Goal: Navigation & Orientation: Find specific page/section

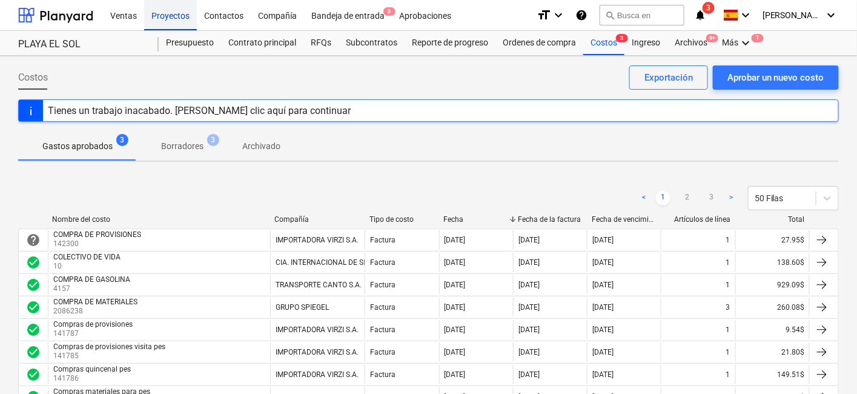
click at [167, 23] on div "Proyectos" at bounding box center [170, 14] width 53 height 31
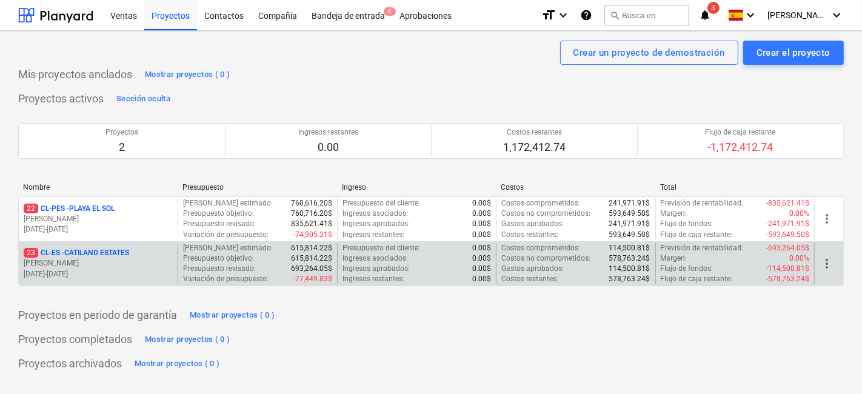
click at [121, 255] on p "23 CL-ES - CATILAND ESTATES" at bounding box center [76, 253] width 105 height 10
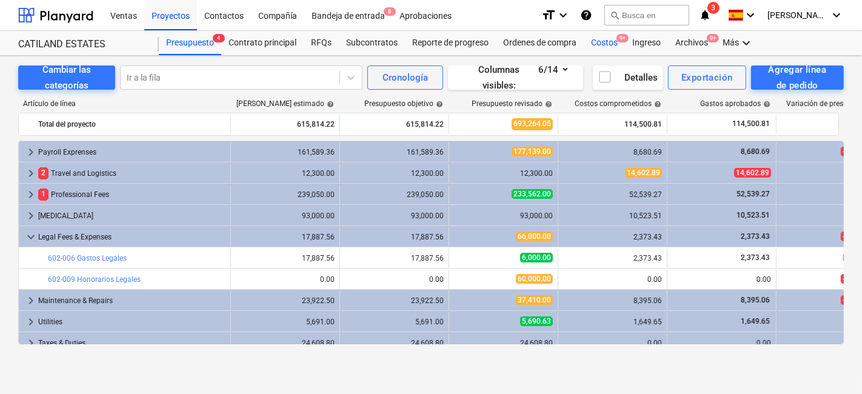
click at [610, 45] on div "Costos 9+" at bounding box center [604, 43] width 41 height 24
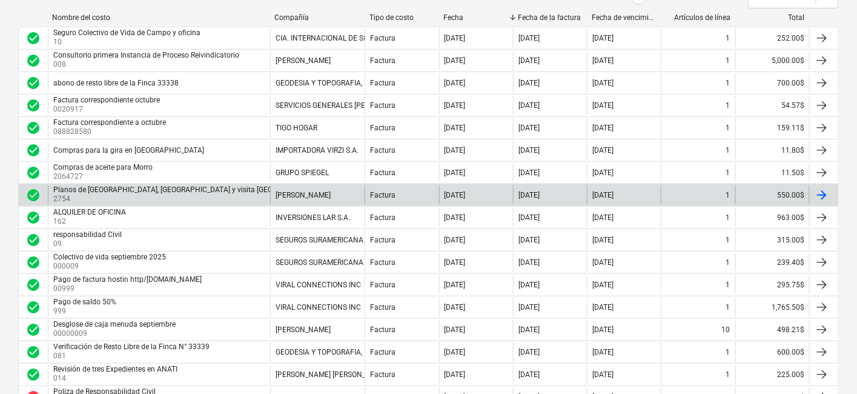
scroll to position [135, 0]
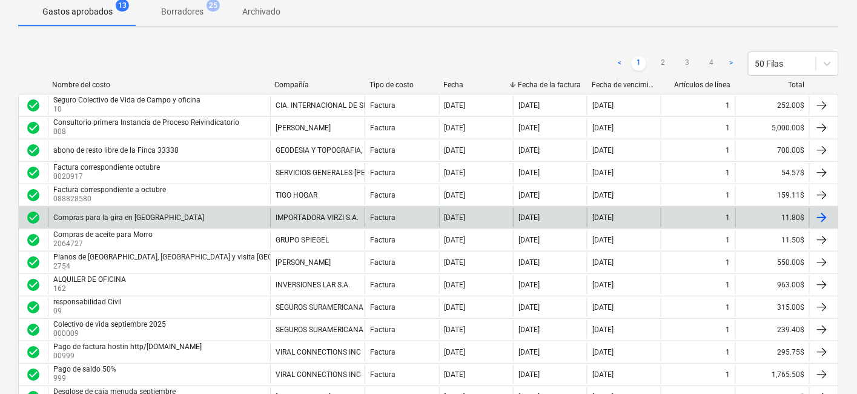
click at [195, 216] on div "Compras para la gira en [GEOGRAPHIC_DATA]" at bounding box center [159, 217] width 222 height 19
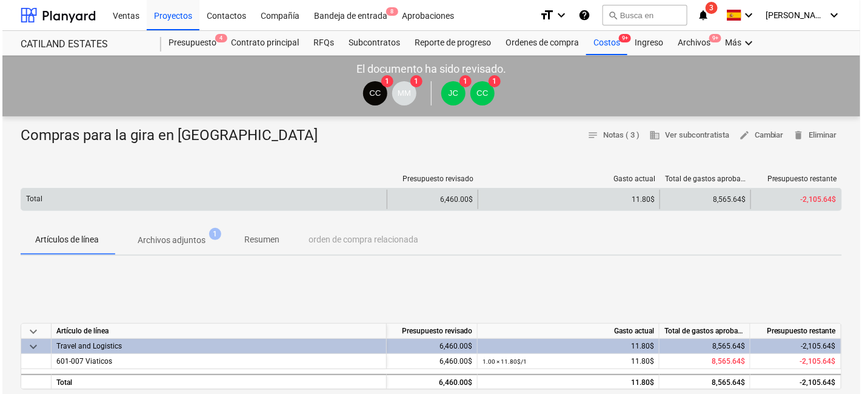
scroll to position [135, 0]
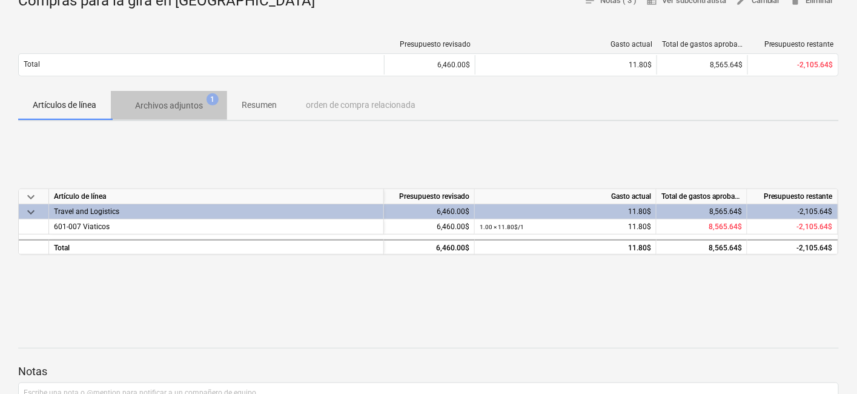
click at [168, 105] on p "Archivos adjuntos" at bounding box center [169, 105] width 68 height 13
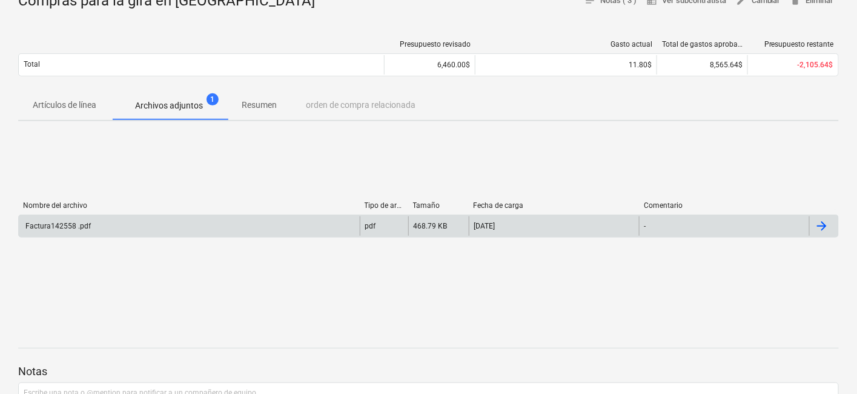
click at [383, 225] on div "pdf" at bounding box center [384, 225] width 48 height 19
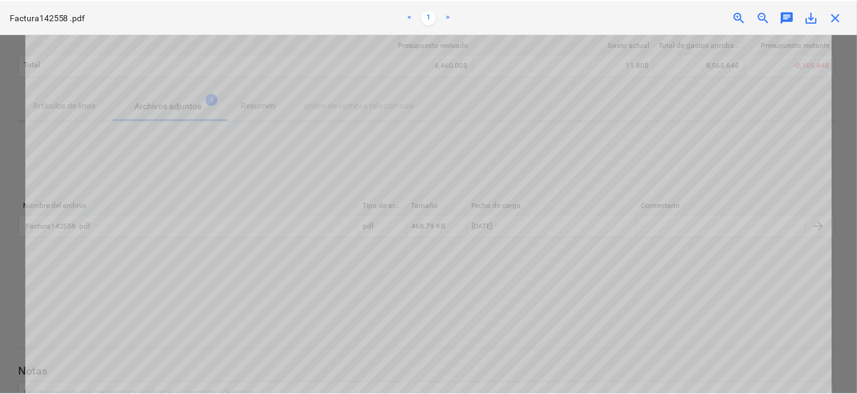
scroll to position [790, 0]
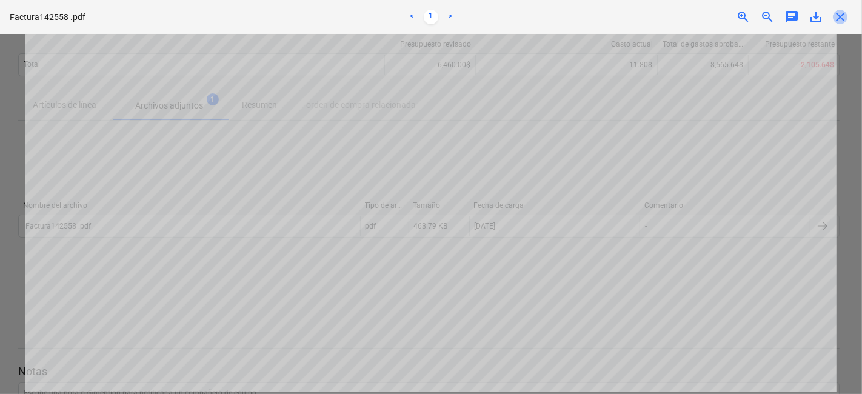
click at [845, 19] on span "close" at bounding box center [840, 17] width 15 height 15
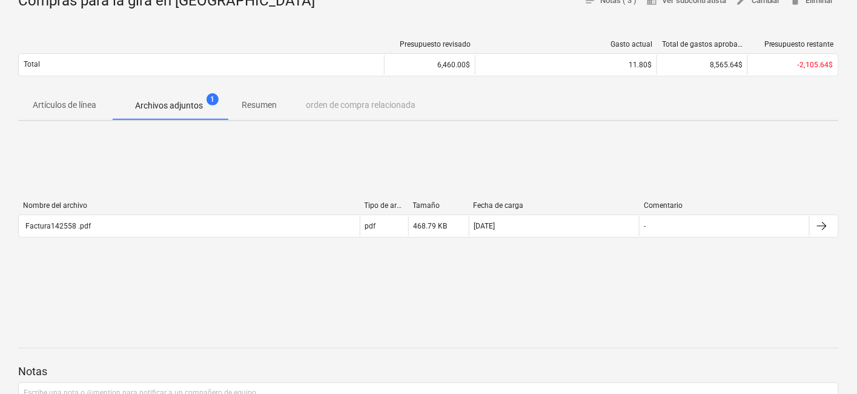
scroll to position [0, 0]
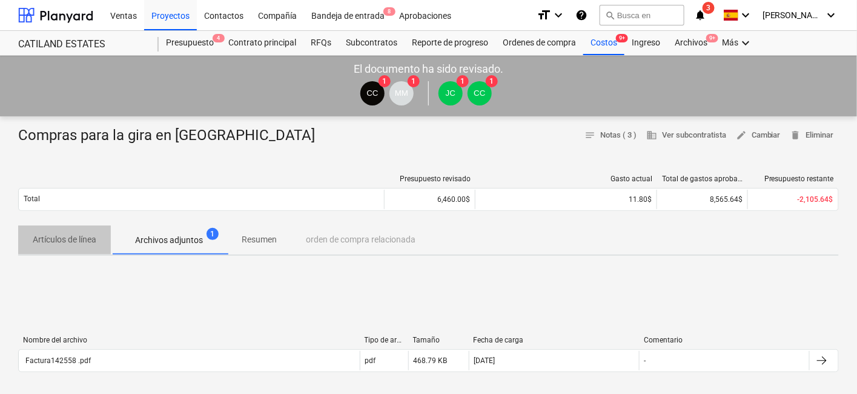
click at [75, 238] on p "Artículos de línea" at bounding box center [65, 239] width 64 height 13
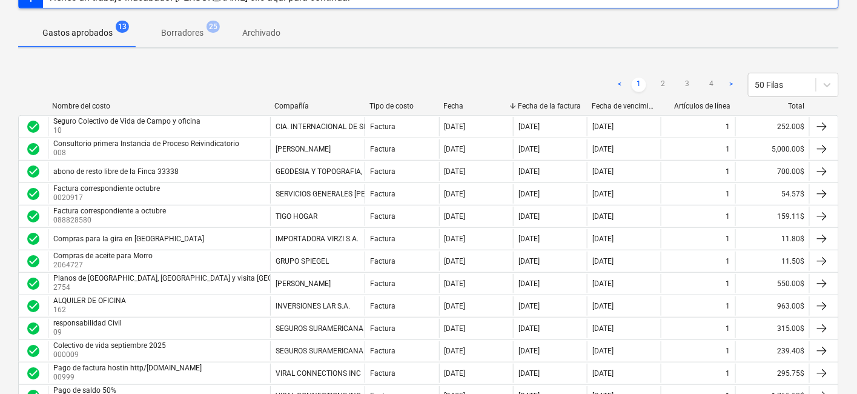
scroll to position [114, 0]
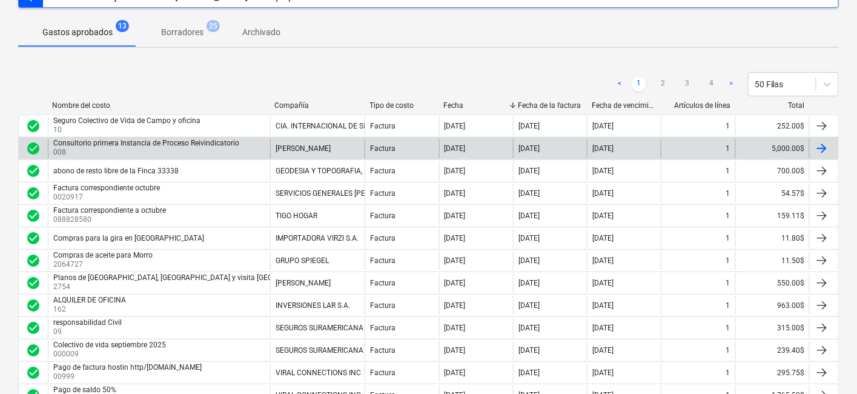
click at [191, 153] on p "008" at bounding box center [147, 152] width 188 height 10
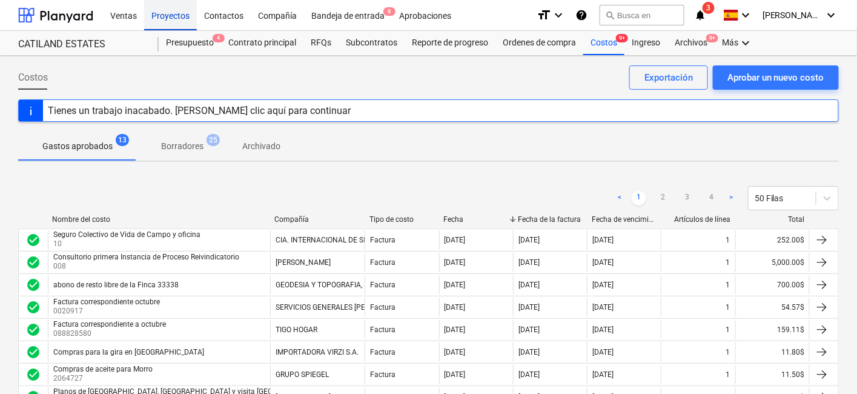
click at [185, 8] on div "Proyectos" at bounding box center [170, 14] width 53 height 31
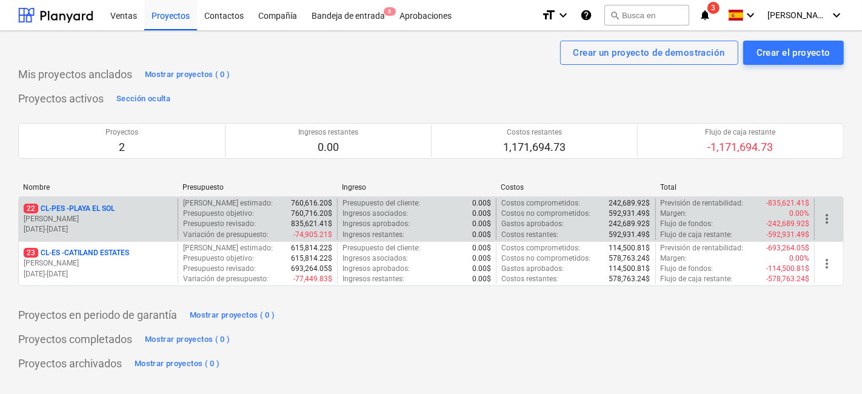
click at [132, 210] on div "22 CL-PES - [GEOGRAPHIC_DATA]" at bounding box center [98, 209] width 149 height 10
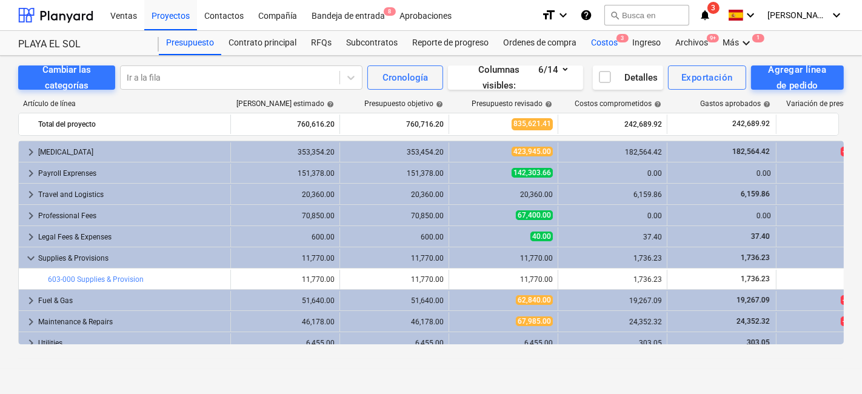
click at [602, 37] on div "Costos 3" at bounding box center [604, 43] width 41 height 24
